Goal: Check status: Check status

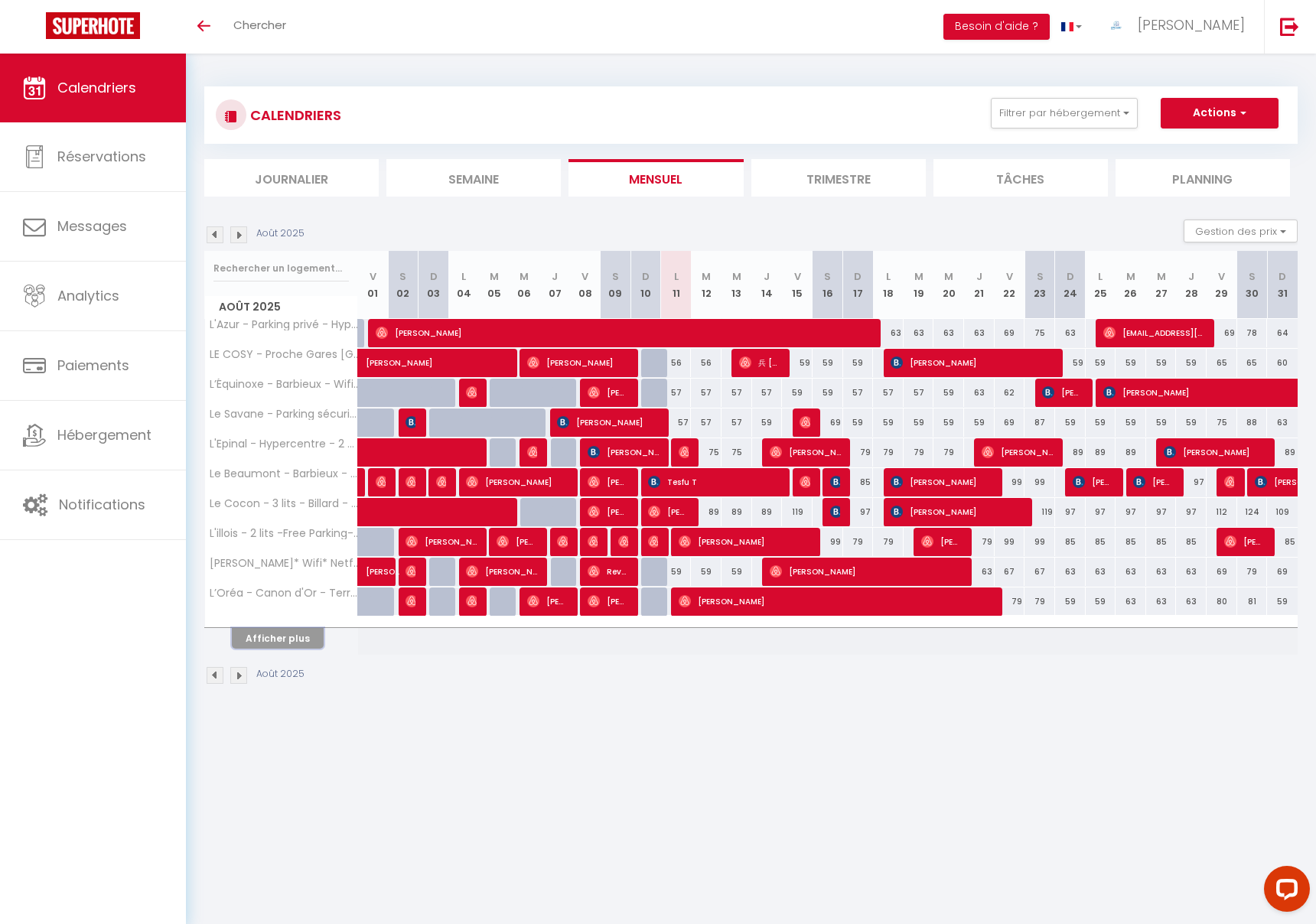
click at [292, 633] on button "Afficher plus" at bounding box center [278, 638] width 92 height 20
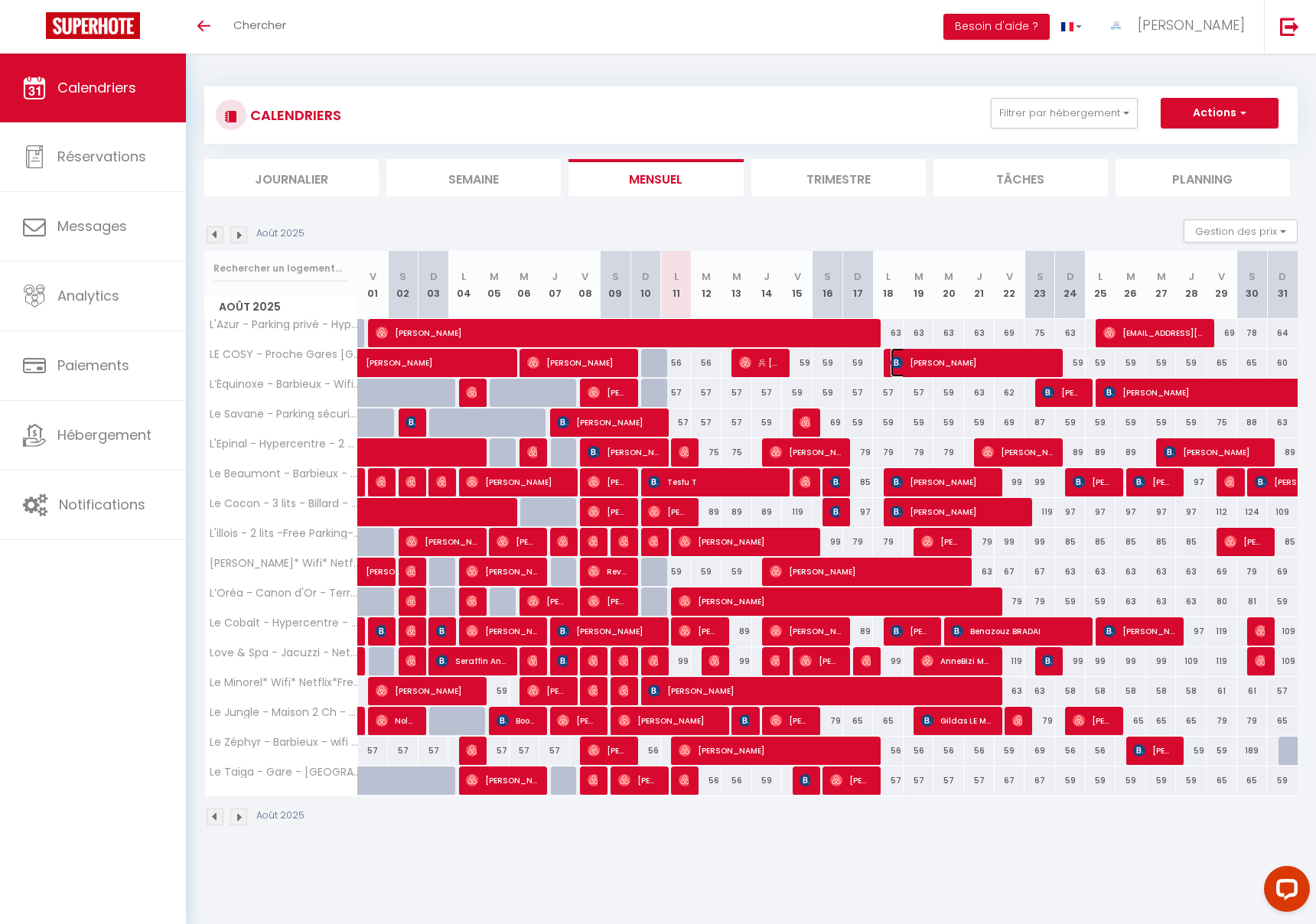
click at [913, 366] on span "[PERSON_NAME]" at bounding box center [972, 363] width 163 height 29
select select "OK"
select select "0"
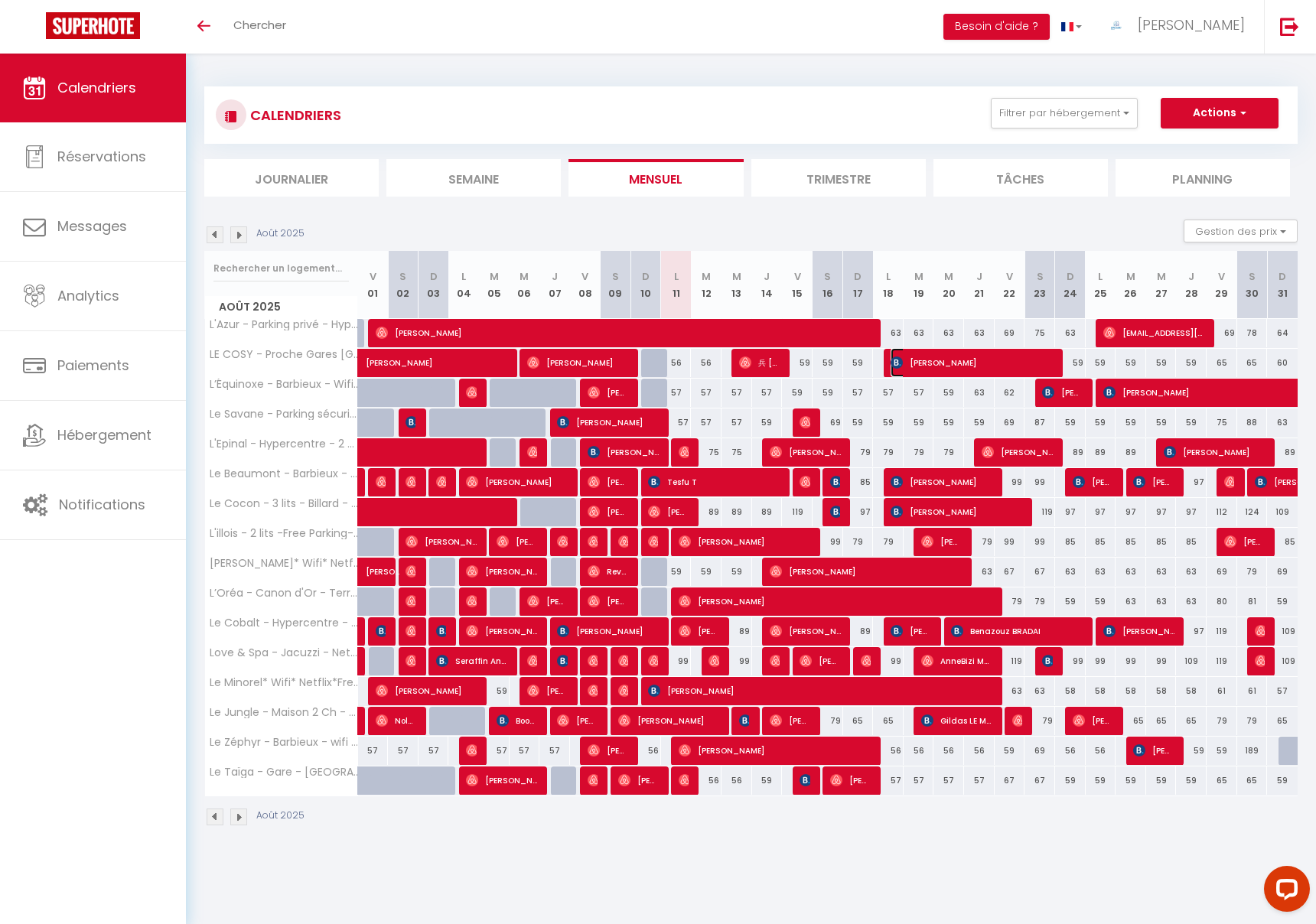
select select "1"
select select
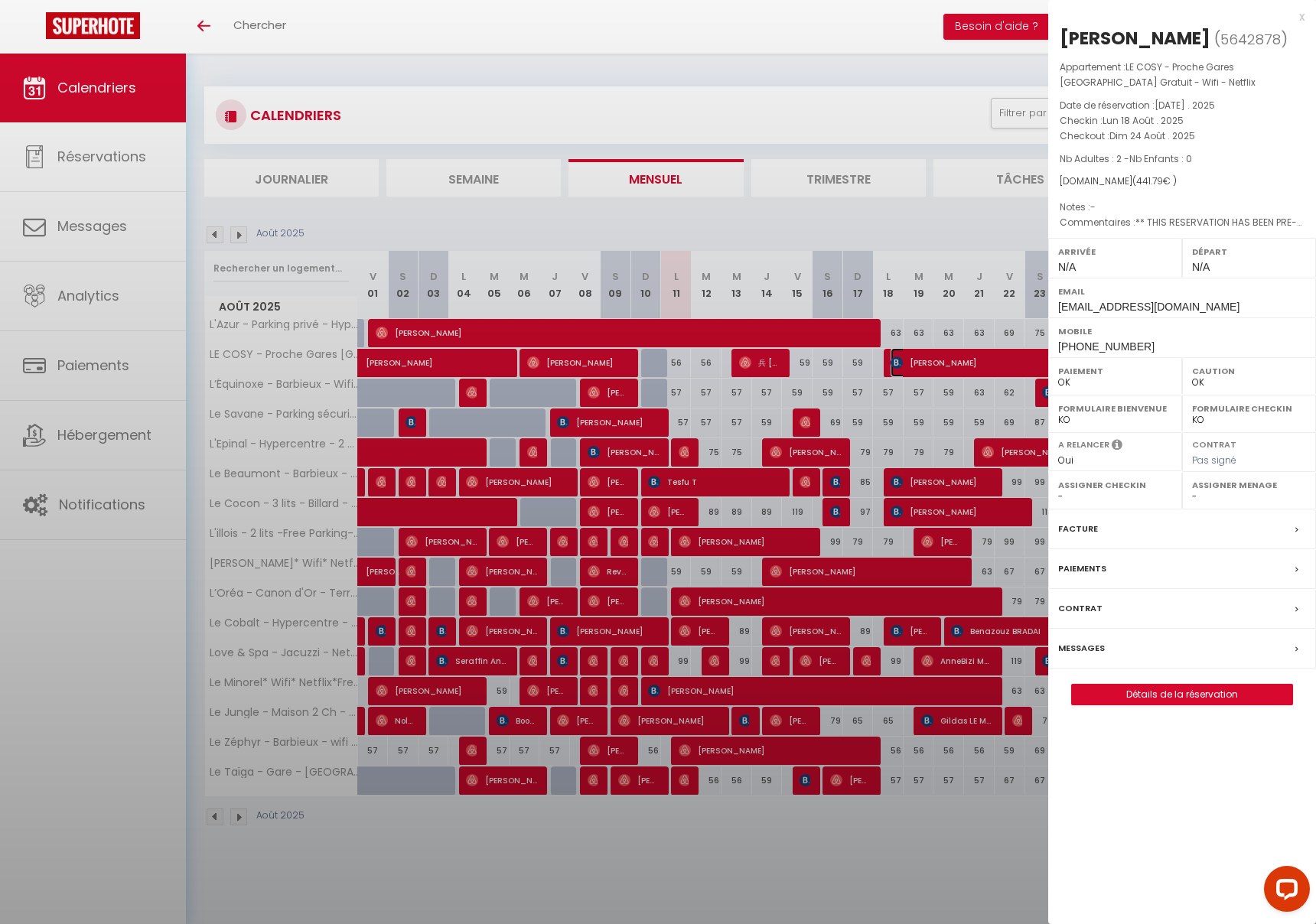
select select "41324"
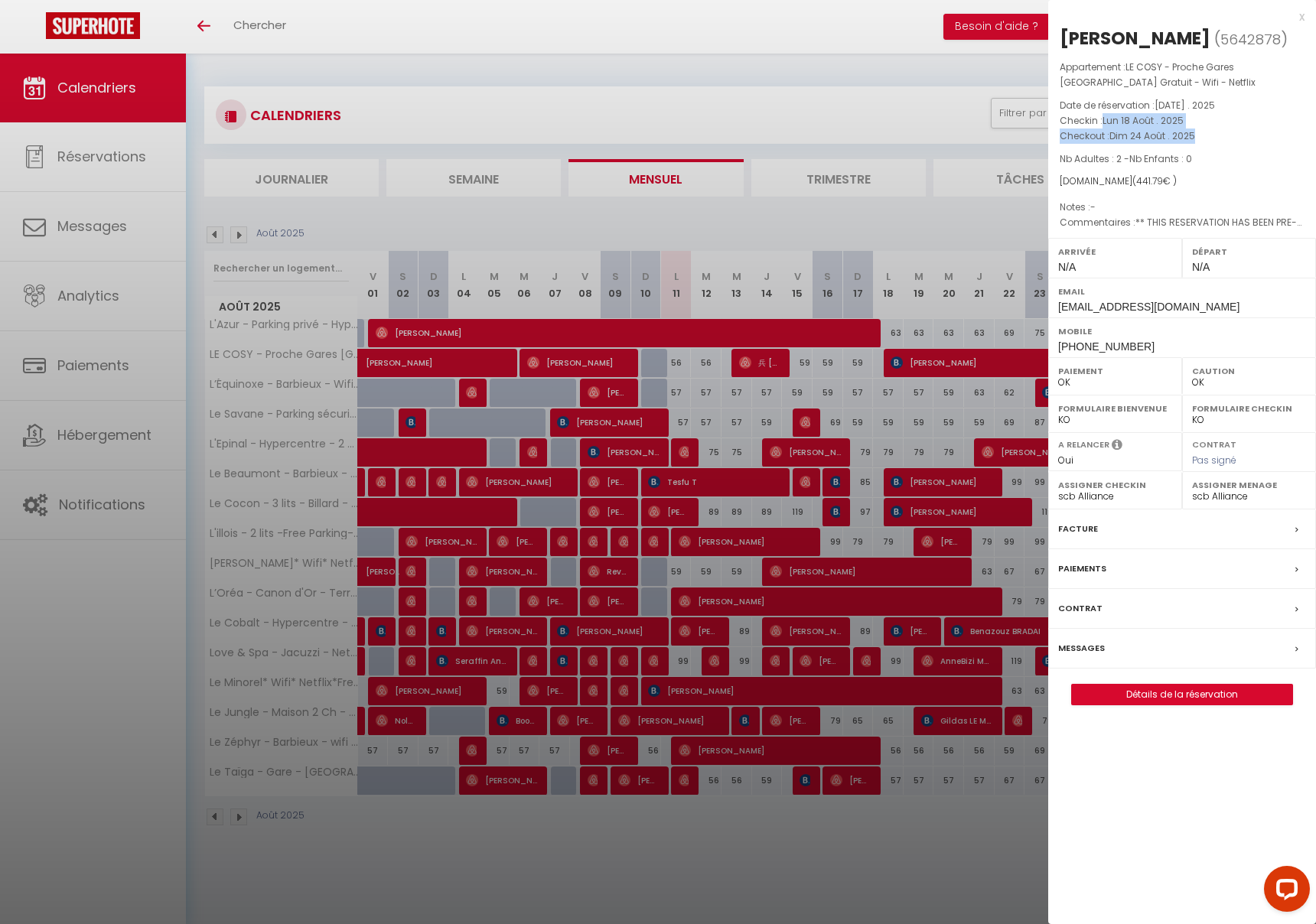
drag, startPoint x: 1104, startPoint y: 121, endPoint x: 1196, endPoint y: 134, distance: 92.9
click at [1196, 134] on div "Appartement : LE COSY - Proche Gares Lille - Parking Gratuit - Wifi - Netflix D…" at bounding box center [1182, 145] width 268 height 171
click at [1217, 137] on p "Checkout : Dim 24 Août . 2025" at bounding box center [1183, 136] width 245 height 16
click at [1298, 16] on div "x" at bounding box center [1176, 17] width 257 height 18
